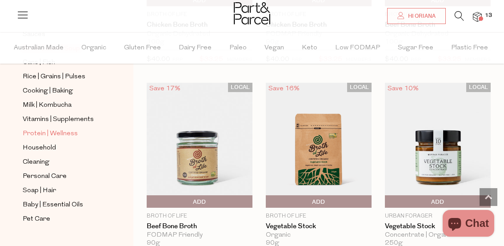
scroll to position [364, 0]
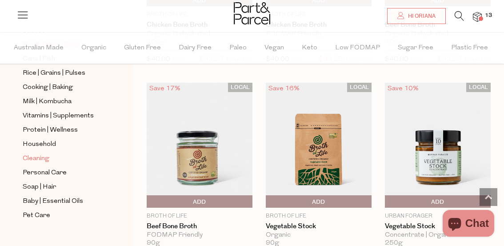
click at [40, 153] on span "Cleaning" at bounding box center [36, 158] width 27 height 11
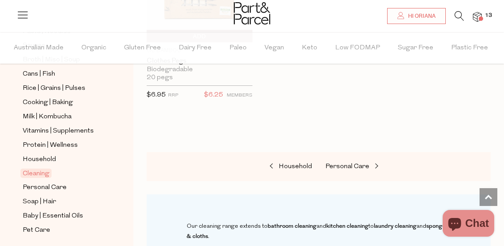
scroll to position [364, 0]
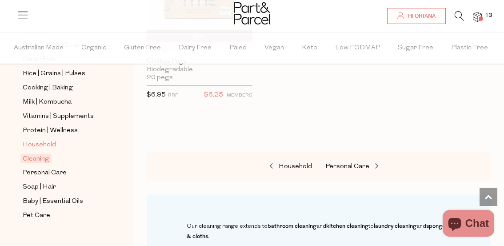
click at [49, 140] on span "Household" at bounding box center [39, 145] width 33 height 11
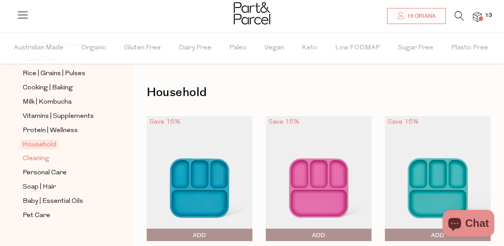
scroll to position [91, 0]
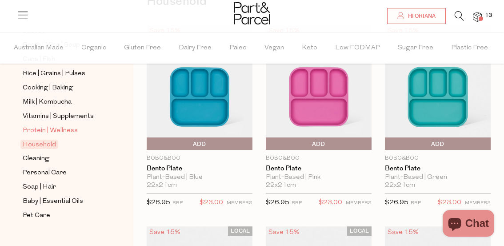
click at [47, 125] on span "Protein | Wellness" at bounding box center [50, 130] width 55 height 11
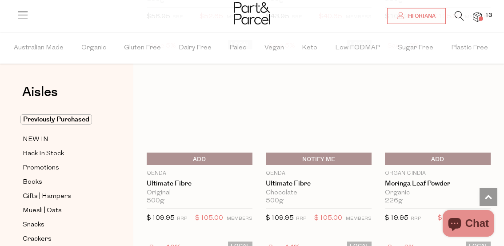
scroll to position [2661, 0]
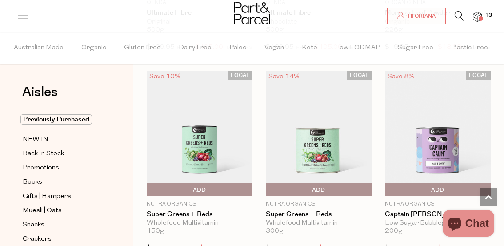
click at [478, 20] on img at bounding box center [477, 17] width 9 height 10
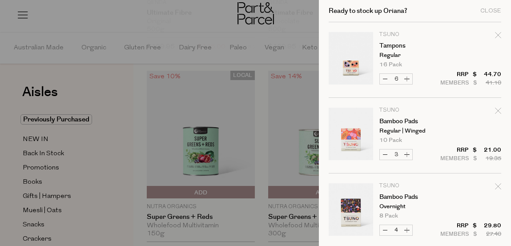
scroll to position [127, 0]
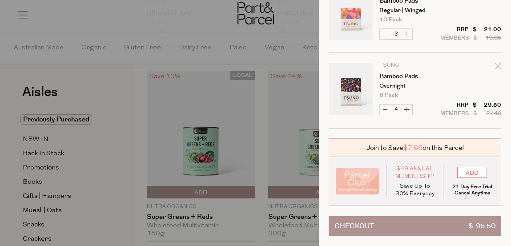
click at [399, 219] on button "Checkout $ 95.50" at bounding box center [414, 226] width 172 height 20
